Goal: Task Accomplishment & Management: Manage account settings

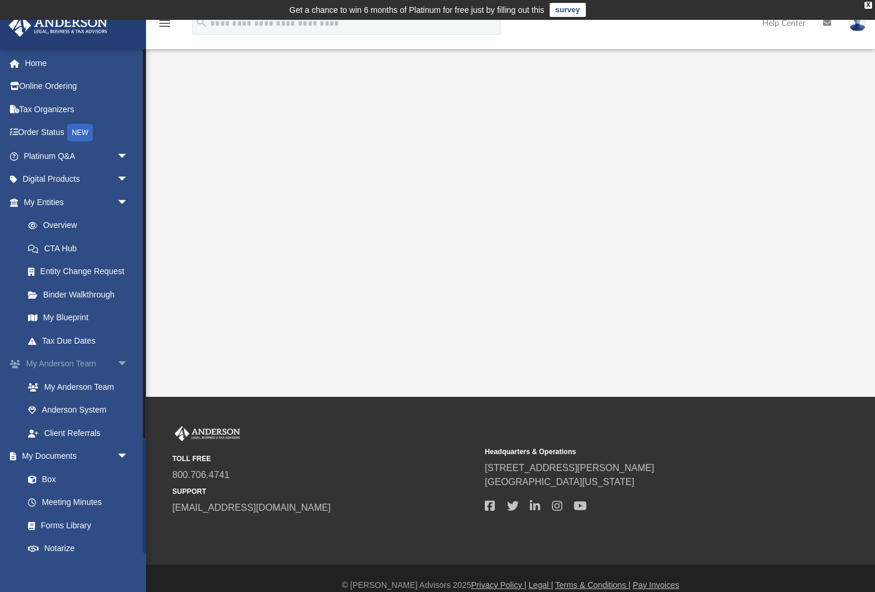
scroll to position [148, 0]
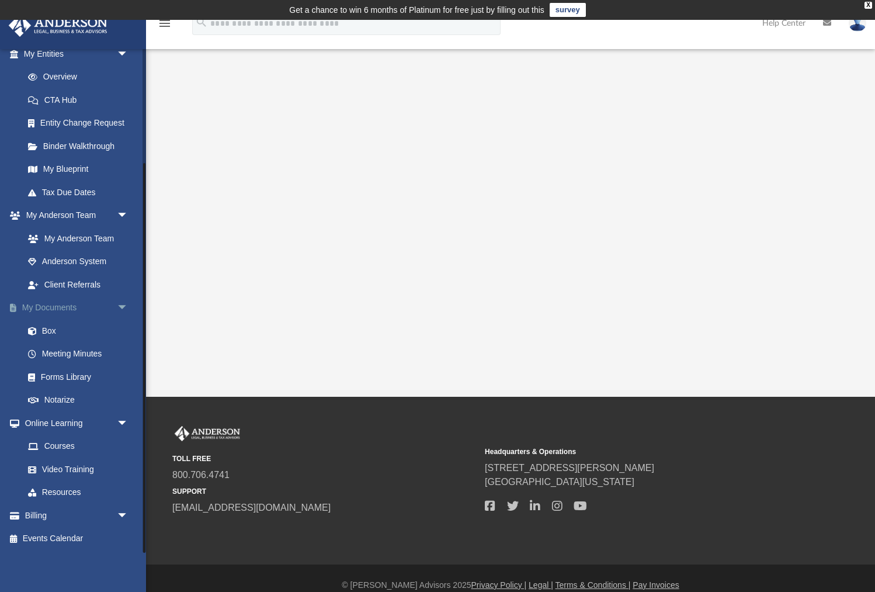
click at [57, 309] on link "My Documents arrow_drop_down" at bounding box center [77, 307] width 138 height 23
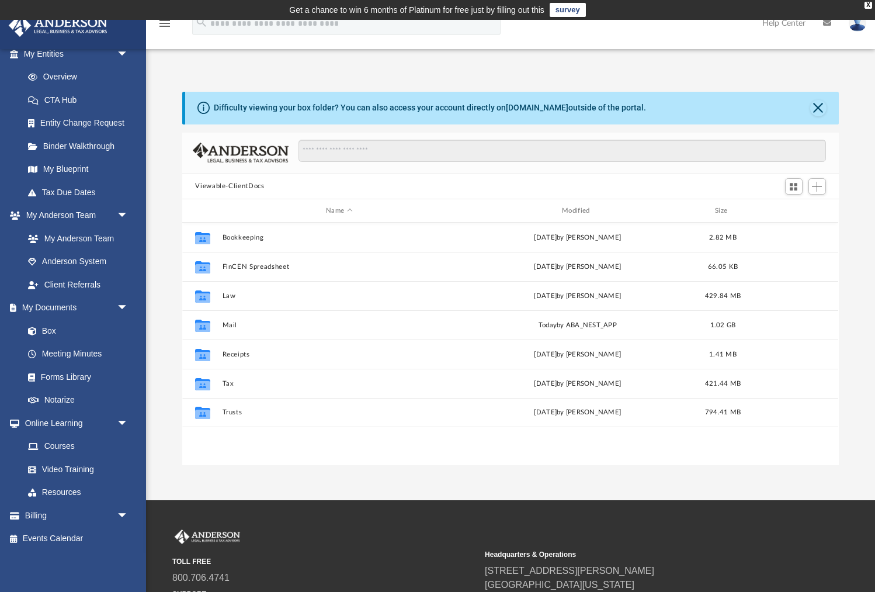
scroll to position [265, 656]
click at [573, 207] on div "Modified" at bounding box center [578, 211] width 234 height 11
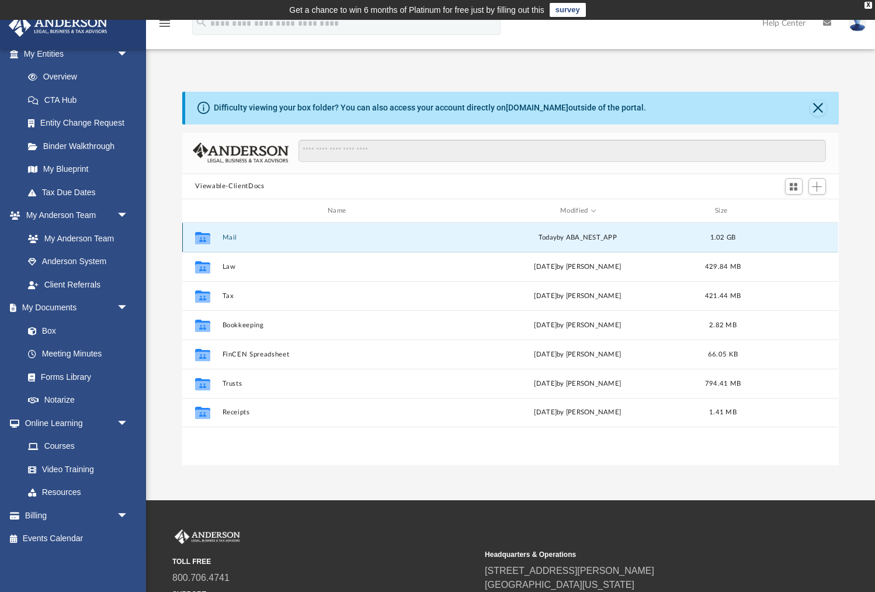
click at [228, 234] on button "Mail" at bounding box center [340, 238] width 234 height 8
click at [869, 5] on div "X" at bounding box center [869, 5] width 8 height 7
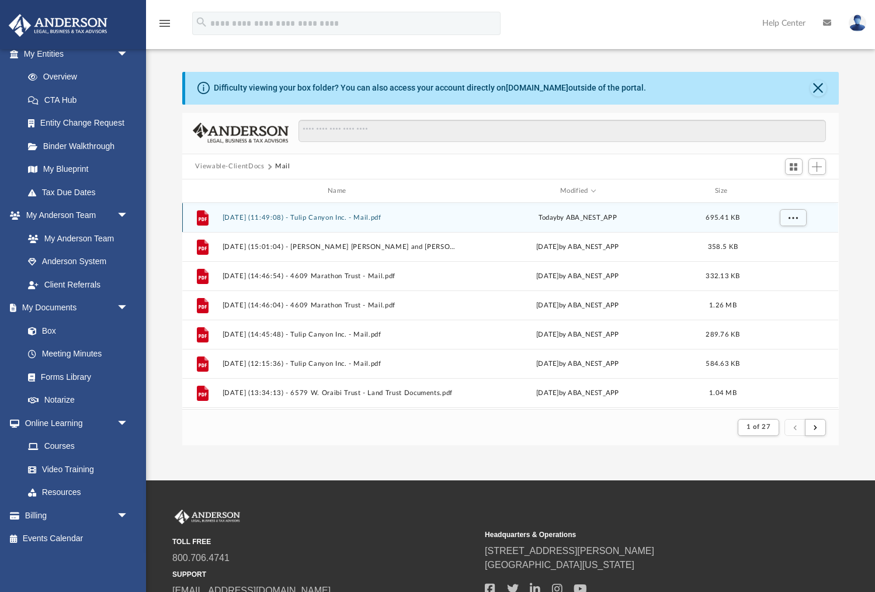
scroll to position [1, 1]
click at [263, 221] on button "[DATE] (11:49:08) - Tulip Canyon Inc. - Mail.pdf" at bounding box center [340, 218] width 234 height 8
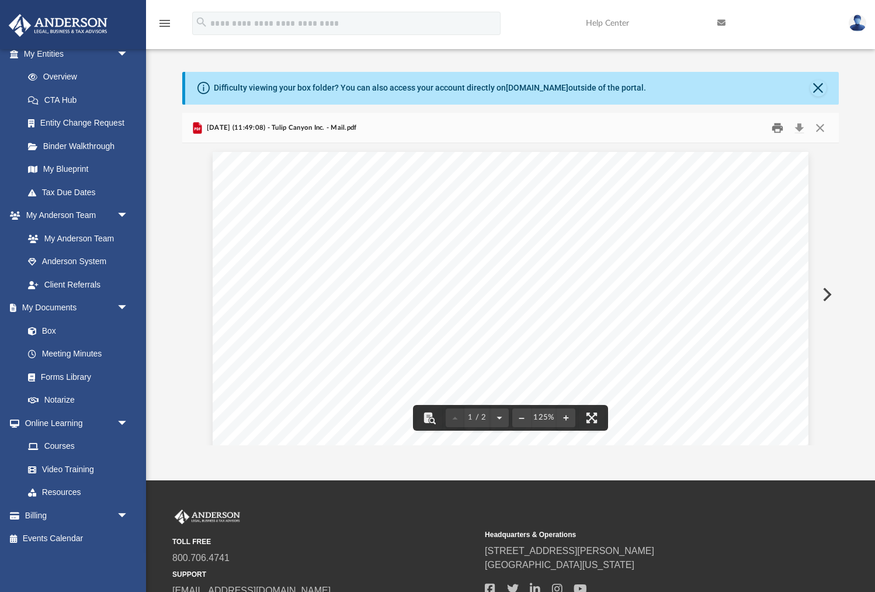
click at [778, 129] on button "Print" at bounding box center [777, 128] width 23 height 18
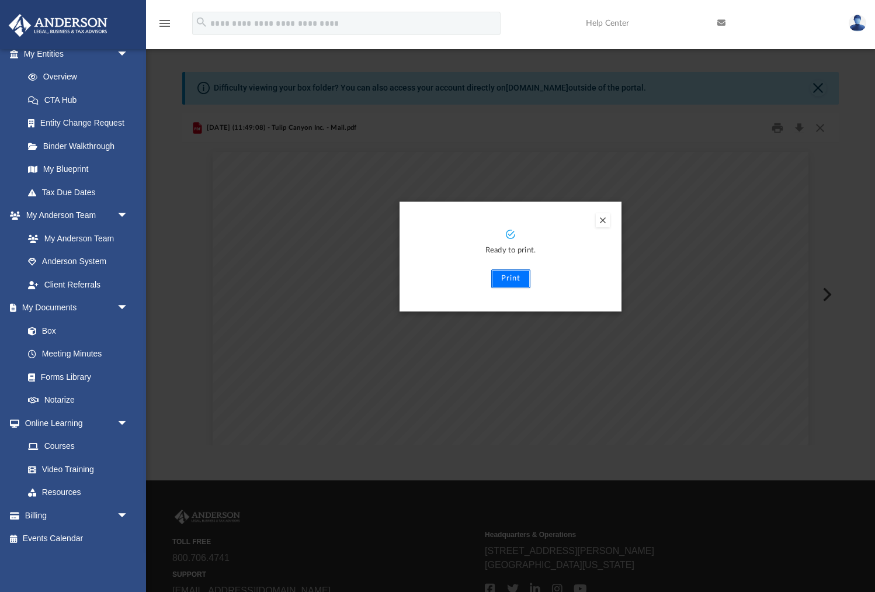
click at [512, 280] on button "Print" at bounding box center [510, 278] width 39 height 19
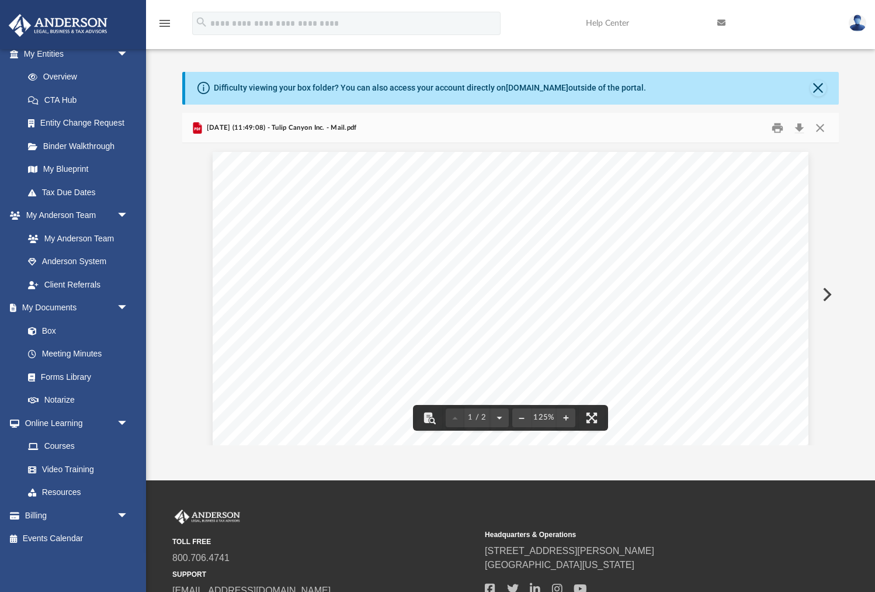
click at [829, 291] on button "Preview" at bounding box center [826, 294] width 26 height 33
click at [778, 124] on button "Print" at bounding box center [777, 128] width 23 height 18
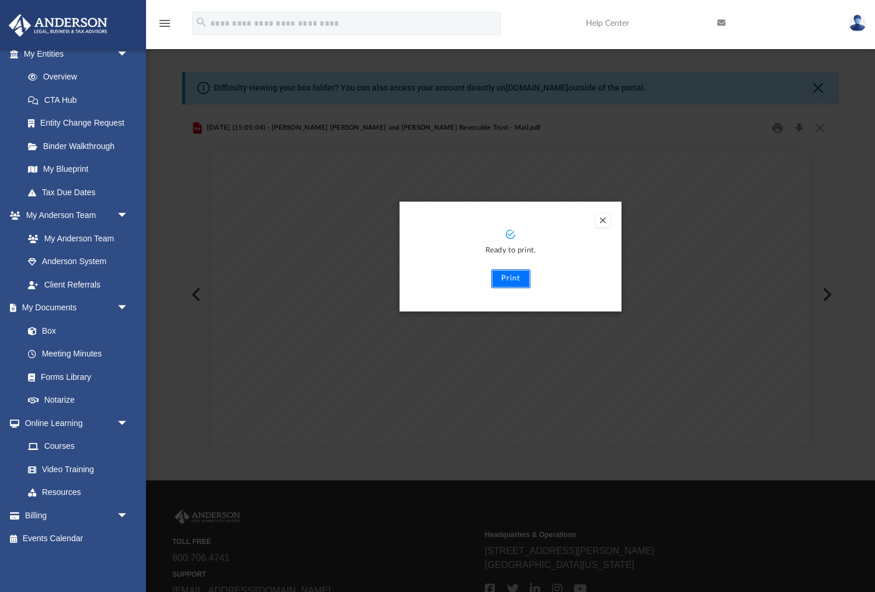
click at [521, 278] on button "Print" at bounding box center [510, 278] width 39 height 19
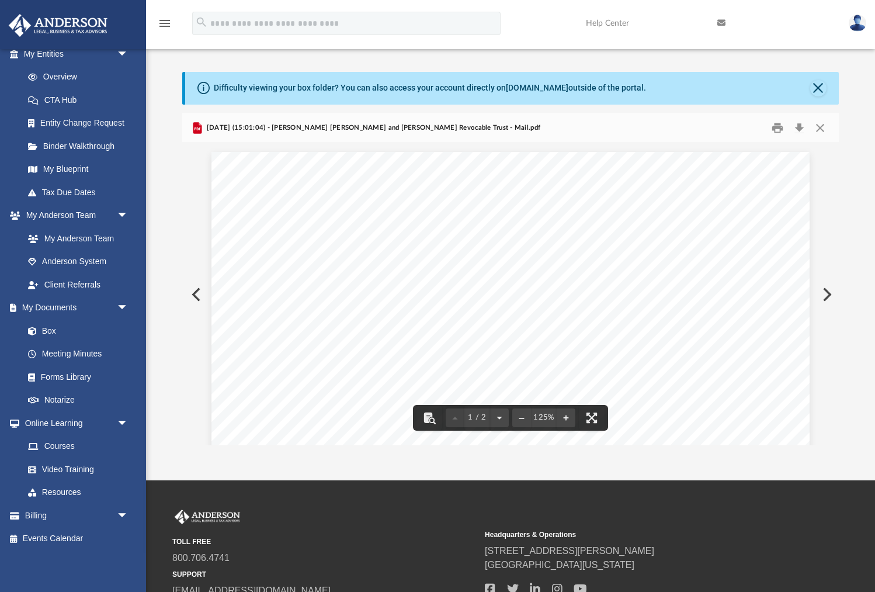
click at [827, 295] on button "Preview" at bounding box center [826, 294] width 26 height 33
click at [799, 127] on button "Download" at bounding box center [799, 128] width 21 height 18
click at [826, 296] on button "Preview" at bounding box center [826, 294] width 26 height 33
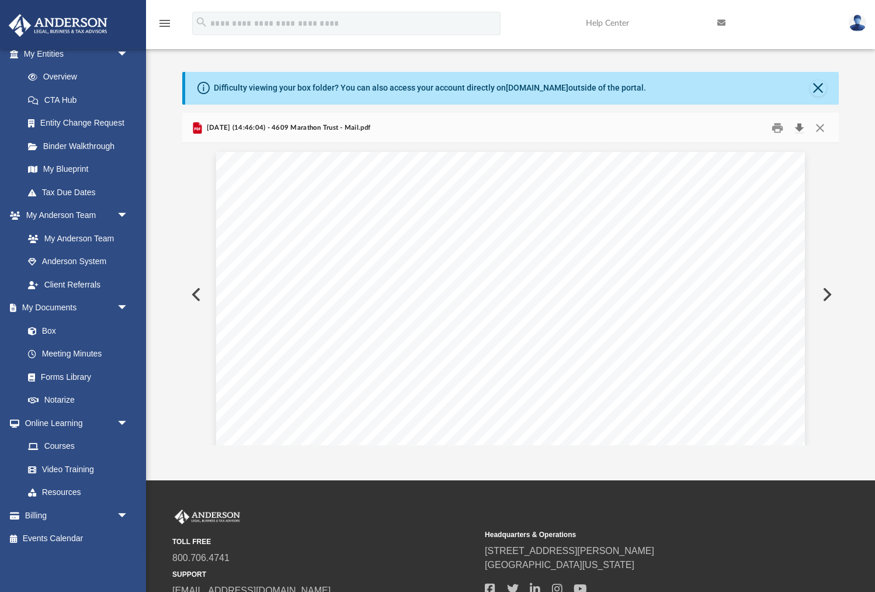
click at [802, 126] on button "Download" at bounding box center [799, 128] width 21 height 18
click at [826, 297] on button "Preview" at bounding box center [826, 294] width 26 height 33
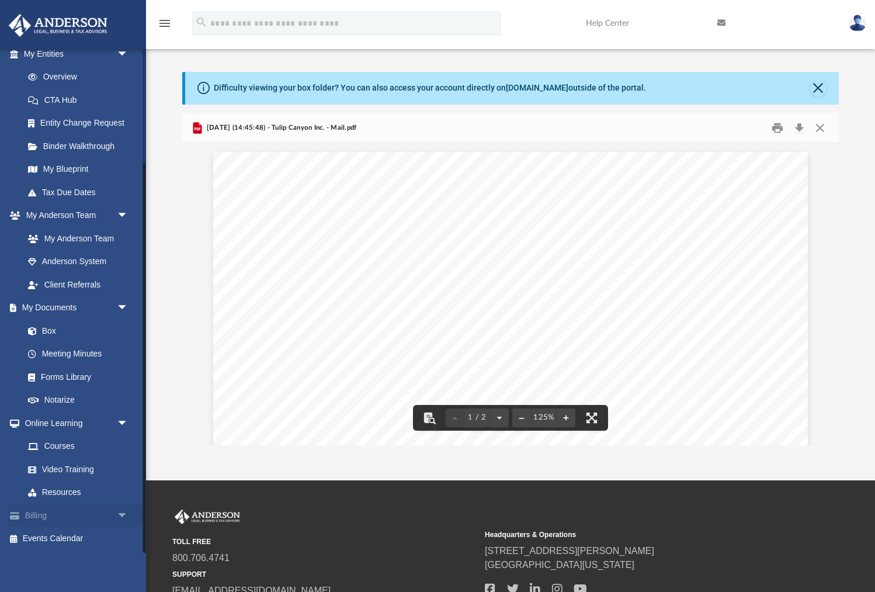
click at [40, 518] on link "Billing arrow_drop_down" at bounding box center [77, 515] width 138 height 23
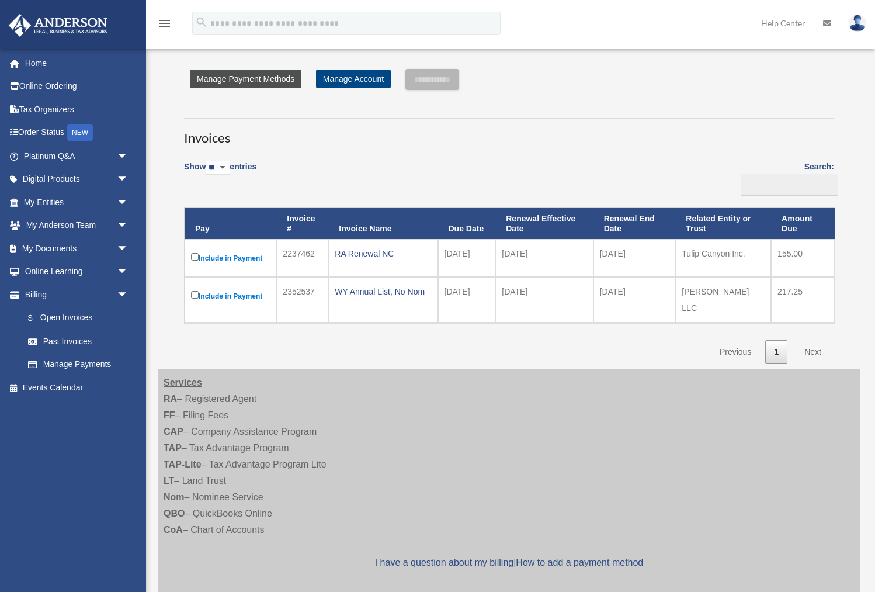
click at [240, 77] on link "Manage Payment Methods" at bounding box center [246, 79] width 112 height 19
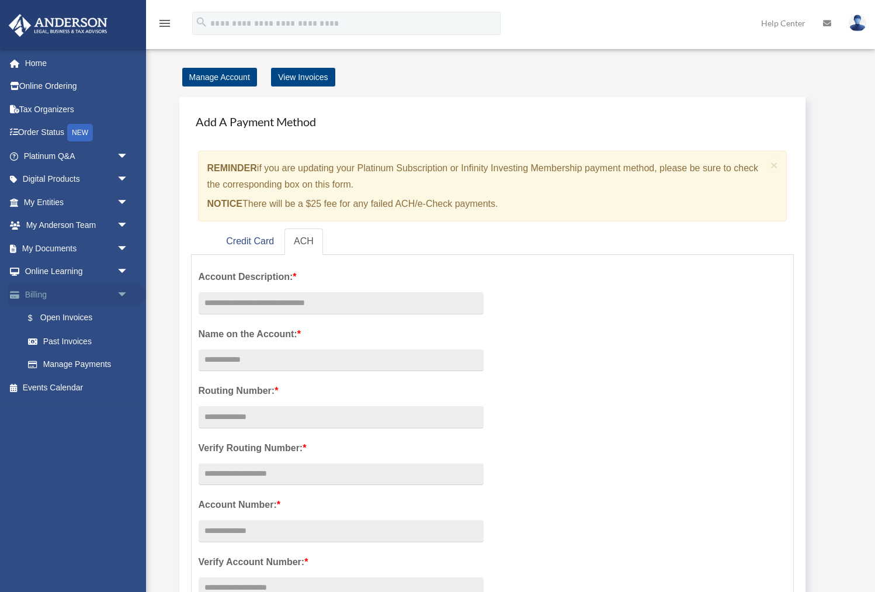
click at [33, 288] on link "Billing arrow_drop_down" at bounding box center [77, 294] width 138 height 23
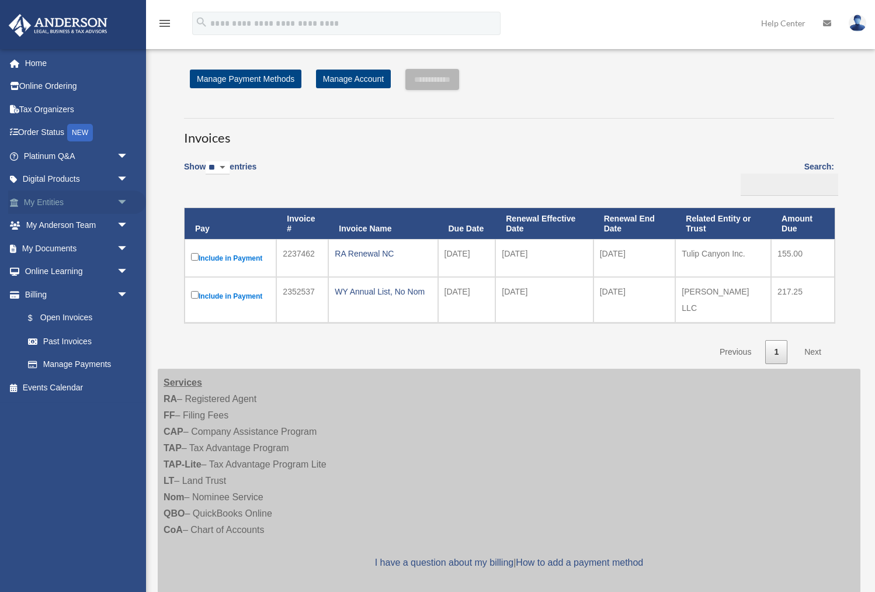
click at [43, 199] on link "My Entities arrow_drop_down" at bounding box center [77, 201] width 138 height 23
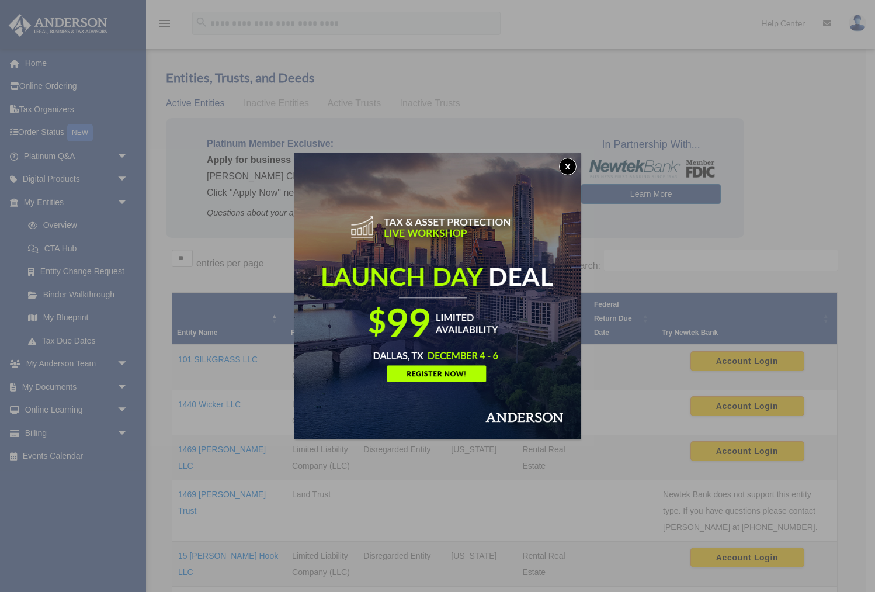
click at [568, 165] on button "x" at bounding box center [568, 167] width 18 height 18
